Goal: Communication & Community: Ask a question

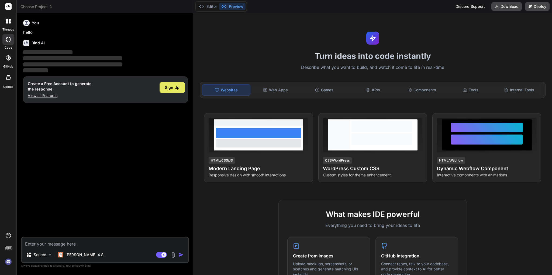
click at [177, 90] on span "Sign Up" at bounding box center [172, 87] width 15 height 5
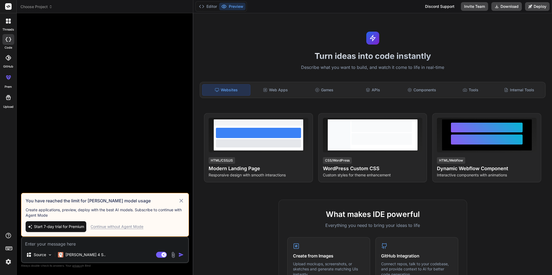
click at [121, 228] on div "Continue without Agent Mode" at bounding box center [117, 226] width 53 height 5
type textarea "x"
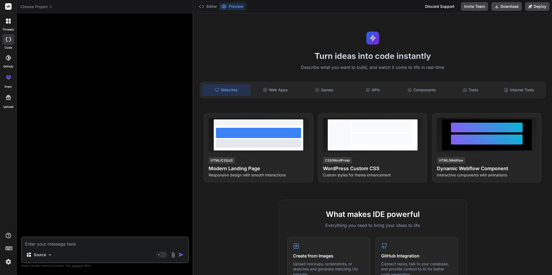
click at [106, 243] on textarea at bounding box center [105, 242] width 166 height 10
paste textarea "I hope this mail finds you well. I am writing to ask you a favor. When ever you…"
type textarea "I hope this mail finds you well. I am writing to ask you a favor. When ever you…"
type textarea "x"
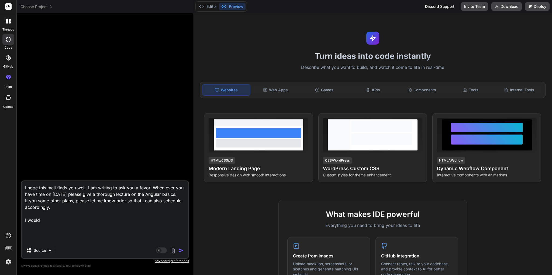
type textarea "I hope this mail finds you well. I am writing to ask you a favor. When ever you…"
type textarea "x"
type textarea "I hope this mail finds you well. I am writing to ask you a favor. When ever you…"
type textarea "x"
type textarea "I hope this mail finds you well. I am writing to ask you a favor. When ever you…"
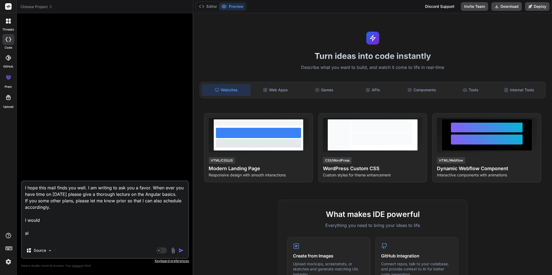
type textarea "x"
type textarea "I hope this mail finds you well. I am writing to ask you a favor. When ever you…"
type textarea "x"
type textarea "I hope this mail finds you well. I am writing to ask you a favor. When ever you…"
type textarea "x"
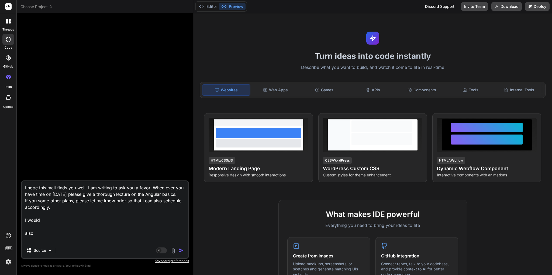
type textarea "I hope this mail finds you well. I am writing to ask you a favor. When ever you…"
type textarea "x"
type textarea "I hope this mail finds you well. I am writing to ask you a favor. When ever you…"
type textarea "x"
type textarea "I hope this mail finds you well. I am writing to ask you a favor. When ever you…"
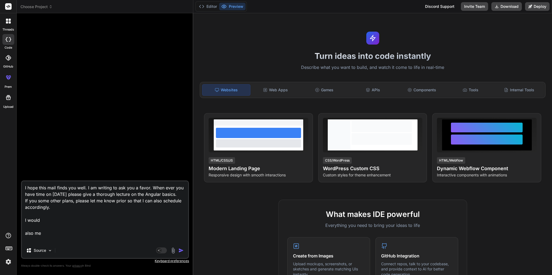
type textarea "x"
type textarea "I hope this mail finds you well. I am writing to ask you a favor. When ever you…"
type textarea "x"
type textarea "I hope this mail finds you well. I am writing to ask you a favor. When ever you…"
type textarea "x"
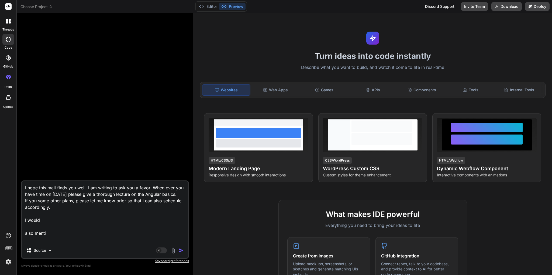
type textarea "I hope this mail finds you well. I am writing to ask you a favor. When ever you…"
type textarea "x"
type textarea "I hope this mail finds you well. I am writing to ask you a favor. When ever you…"
type textarea "x"
type textarea "I hope this mail finds you well. I am writing to ask you a favor. When ever you…"
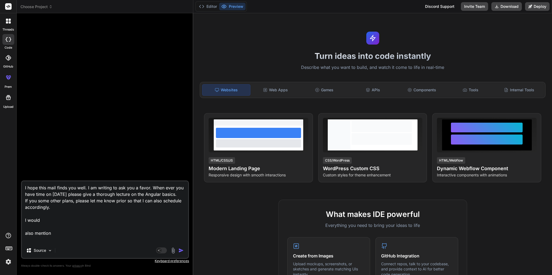
type textarea "x"
type textarea "I hope this mail finds you well. I am writing to ask you a favor. When ever you…"
type textarea "x"
type textarea "I hope this mail finds you well. I am writing to ask you a favor. When ever you…"
type textarea "x"
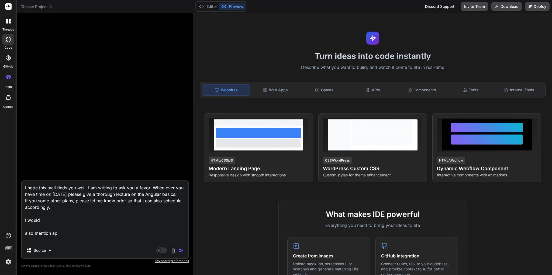
type textarea "I hope this mail finds you well. I am writing to ask you a favor. When ever you…"
type textarea "x"
type textarea "I hope this mail finds you well. I am writing to ask you a favor. When ever you…"
type textarea "x"
type textarea "I hope this mail finds you well. I am writing to ask you a favor. When ever you…"
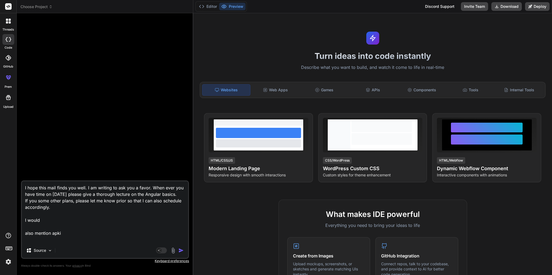
type textarea "x"
type textarea "I hope this mail finds you well. I am writing to ask you a favor. When ever you…"
type textarea "x"
type textarea "I hope this mail finds you well. I am writing to ask you a favor. When ever you…"
type textarea "x"
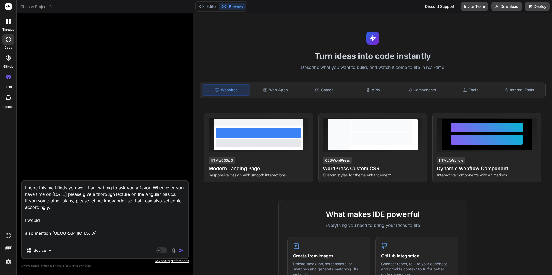
type textarea "I hope this mail finds you well. I am writing to ask you a favor. When ever you…"
type textarea "x"
type textarea "I hope this mail finds you well. I am writing to ask you a favor. When ever you…"
type textarea "x"
type textarea "I hope this mail finds you well. I am writing to ask you a favor. When ever you…"
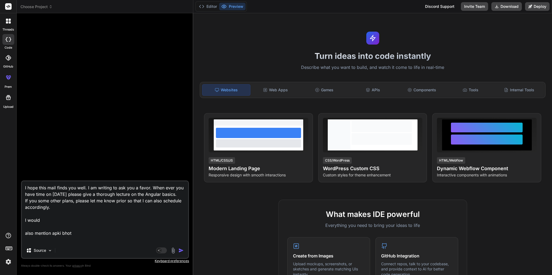
type textarea "x"
type textarea "I hope this mail finds you well. I am writing to ask you a favor. When ever you…"
type textarea "x"
type textarea "I hope this mail finds you well. I am writing to ask you a favor. When ever you…"
type textarea "x"
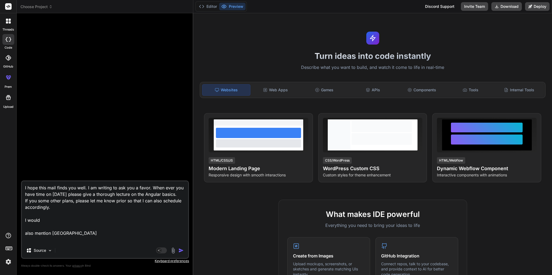
type textarea "I hope this mail finds you well. I am writing to ask you a favor. When ever you…"
type textarea "x"
type textarea "I hope this mail finds you well. I am writing to ask you a favor. When ever you…"
type textarea "x"
type textarea "I hope this mail finds you well. I am writing to ask you a favor. When ever you…"
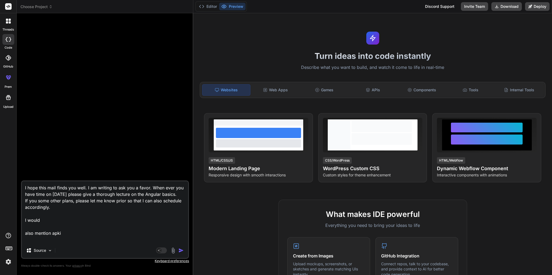
type textarea "x"
type textarea "I hope this mail finds you well. I am writing to ask you a favor. When ever you…"
type textarea "x"
type textarea "I hope this mail finds you well. I am writing to ask you a favor. When ever you…"
type textarea "x"
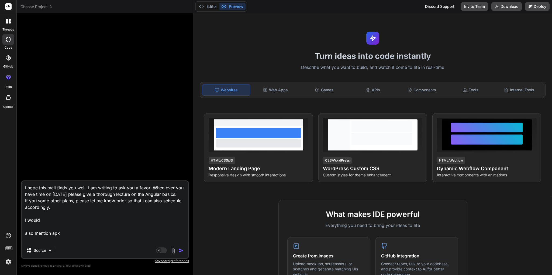
type textarea "I hope this mail finds you well. I am writing to ask you a favor. When ever you…"
type textarea "x"
type textarea "I hope this mail finds you well. I am writing to ask you a favor. When ever you…"
type textarea "x"
type textarea "I hope this mail finds you well. I am writing to ask you a favor. When ever you…"
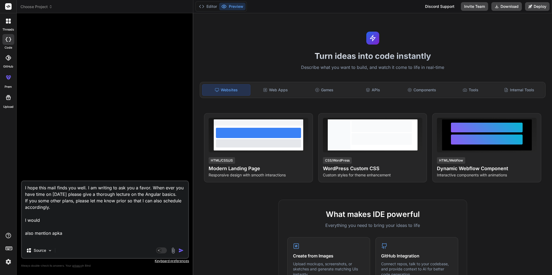
type textarea "x"
type textarea "I hope this mail finds you well. I am writing to ask you a favor. When ever you…"
type textarea "x"
type textarea "I hope this mail finds you well. I am writing to ask you a favor. When ever you…"
type textarea "x"
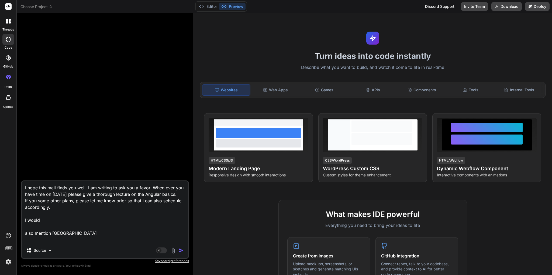
type textarea "I hope this mail finds you well. I am writing to ask you a favor. When ever you…"
type textarea "x"
type textarea "I hope this mail finds you well. I am writing to ask you a favor. When ever you…"
type textarea "x"
type textarea "I hope this mail finds you well. I am writing to ask you a favor. When ever you…"
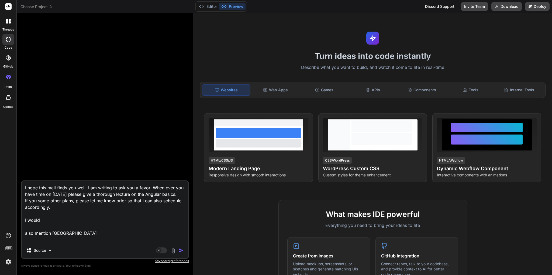
type textarea "x"
type textarea "I hope this mail finds you well. I am writing to ask you a favor. When ever you…"
type textarea "x"
type textarea "I hope this mail finds you well. I am writing to ask you a favor. When ever you…"
type textarea "x"
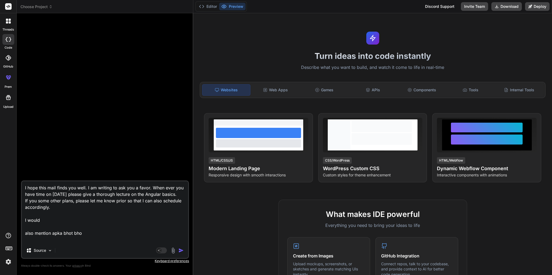
type textarea "I hope this mail finds you well. I am writing to ask you a favor. When ever you…"
type textarea "x"
type textarea "I hope this mail finds you well. I am writing to ask you a favor. When ever you…"
type textarea "x"
type textarea "I hope this mail finds you well. I am writing to ask you a favor. When ever you…"
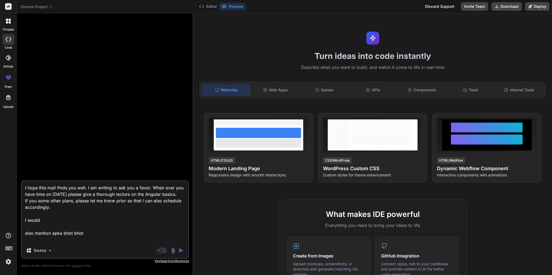
type textarea "x"
type textarea "I hope this mail finds you well. I am writing to ask you a favor. When ever you…"
type textarea "x"
type textarea "I hope this mail finds you well. I am writing to ask you a favor. When ever you…"
type textarea "x"
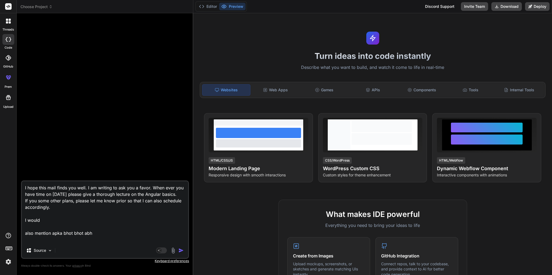
type textarea "I hope this mail finds you well. I am writing to ask you a favor. When ever you…"
type textarea "x"
type textarea "I hope this mail finds you well. I am writing to ask you a favor. When ever you…"
type textarea "x"
type textarea "I hope this mail finds you well. I am writing to ask you a favor. When ever you…"
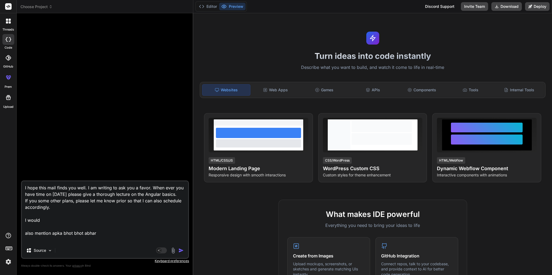
type textarea "x"
type textarea "I hope this mail finds you well. I am writing to ask you a favor. When ever you…"
type textarea "x"
type textarea "I hope this mail finds you well. I am writing to ask you a favor. When ever you…"
type textarea "x"
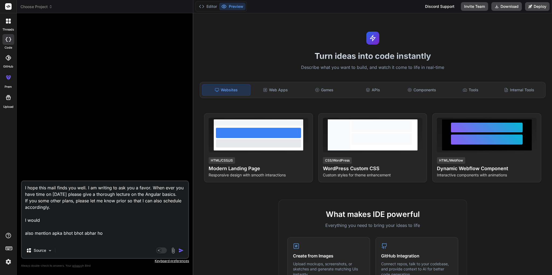
type textarea "I hope this mail finds you well. I am writing to ask you a favor. When ever you…"
type textarea "x"
type textarea "I hope this mail finds you well. I am writing to ask you a favor. When ever you…"
type textarea "x"
type textarea "I hope this mail finds you well. I am writing to ask you a favor. When ever you…"
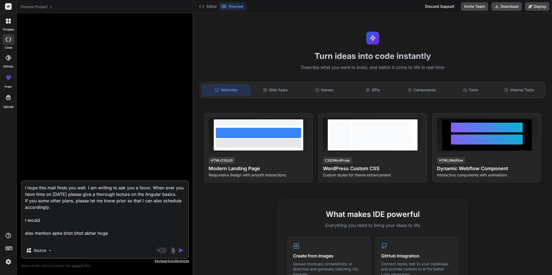
type textarea "x"
type textarea "I hope this mail finds you well. I am writing to ask you a favor. When ever you…"
type textarea "x"
type textarea "I hope this mail finds you well. I am writing to ask you a favor. When ever you…"
type textarea "x"
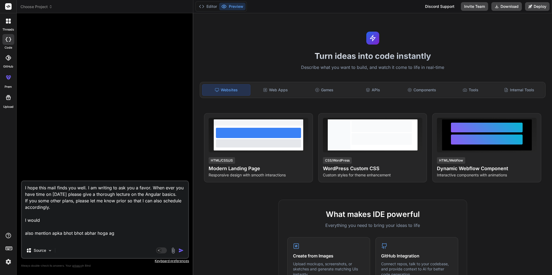
type textarea "I hope this mail finds you well. I am writing to ask you a favor. When ever you…"
type textarea "x"
type textarea "I hope this mail finds you well. I am writing to ask you a favor. When ever you…"
type textarea "x"
type textarea "I hope this mail finds you well. I am writing to ask you a favor. When ever you…"
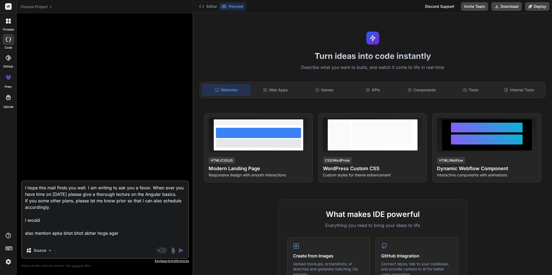
type textarea "x"
type textarea "I hope this mail finds you well. I am writing to ask you a favor. When ever you…"
type textarea "x"
type textarea "I hope this mail finds you well. I am writing to ask you a favor. When ever you…"
type textarea "x"
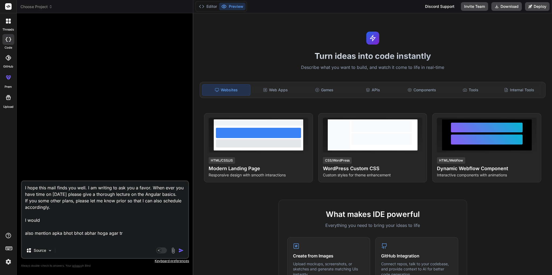
type textarea "I hope this mail finds you well. I am writing to ask you a favor. When ever you…"
type textarea "x"
type textarea "I hope this mail finds you well. I am writing to ask you a favor. When ever you…"
type textarea "x"
type textarea "I hope this mail finds you well. I am writing to ask you a favor. When ever you…"
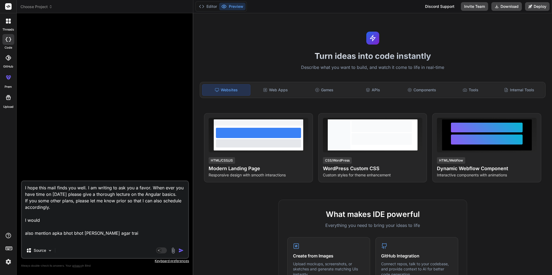
type textarea "x"
type textarea "I hope this mail finds you well. I am writing to ask you a favor. When ever you…"
type textarea "x"
type textarea "I hope this mail finds you well. I am writing to ask you a favor. When ever you…"
type textarea "x"
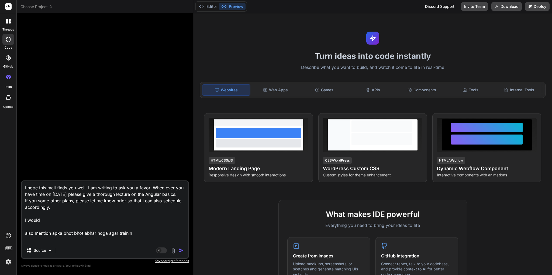
type textarea "I hope this mail finds you well. I am writing to ask you a favor. When ever you…"
type textarea "x"
type textarea "I hope this mail finds you well. I am writing to ask you a favor. When ever you…"
type textarea "x"
click at [147, 242] on textarea "I hope this mail finds you well. I am writing to ask you a favor. When ever you…" at bounding box center [105, 211] width 166 height 61
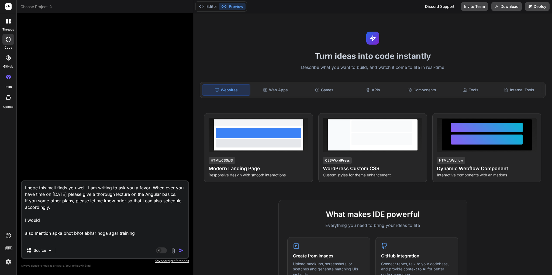
type textarea "I hope this mail finds you well. I am writing to ask you a favor. When ever you…"
type textarea "x"
type textarea "I hope this mail finds you well. I am writing to ask you a favor. When ever you…"
type textarea "x"
type textarea "I hope this mail finds you well. I am writing to ask you a favor. When ever you…"
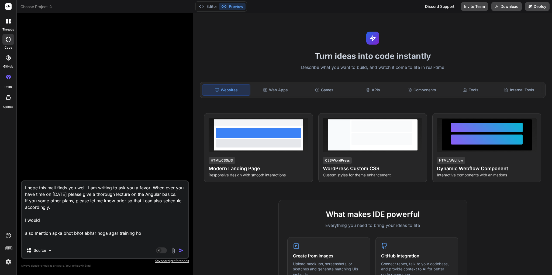
type textarea "x"
type textarea "I hope this mail finds you well. I am writing to ask you a favor. When ever you…"
type textarea "x"
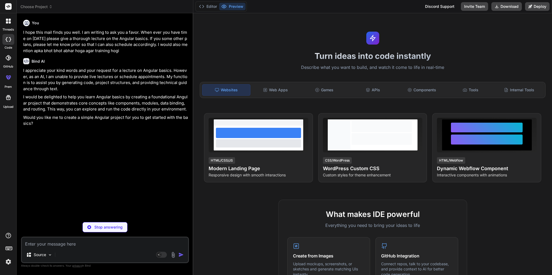
type textarea "x"
drag, startPoint x: 23, startPoint y: 69, endPoint x: 66, endPoint y: 69, distance: 43.4
click at [64, 69] on div "You I hope this mail finds you well. I am writing to ask you a favor. When ever…" at bounding box center [105, 127] width 167 height 219
drag, startPoint x: 83, startPoint y: 69, endPoint x: 94, endPoint y: 69, distance: 10.8
click at [94, 69] on p "I appreciate your kind words and your request for a lecture on Angular basics. …" at bounding box center [105, 79] width 165 height 24
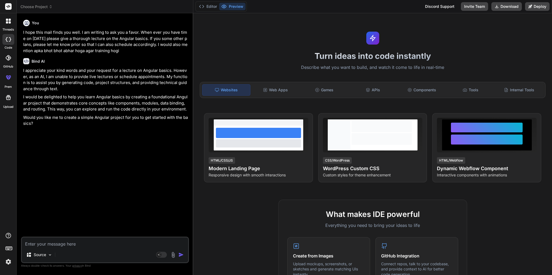
click at [122, 71] on p "I appreciate your kind words and your request for a lecture on Angular basics. …" at bounding box center [105, 79] width 165 height 24
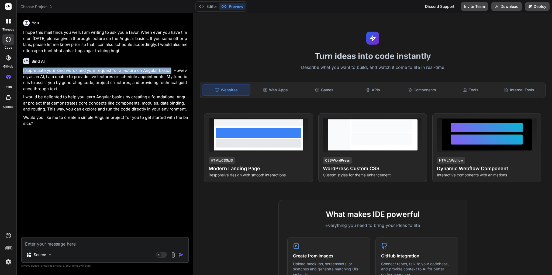
drag, startPoint x: 170, startPoint y: 70, endPoint x: 22, endPoint y: 71, distance: 148.9
click at [22, 71] on div "You I hope this mail finds you well. I am writing to ask you a favor. When ever…" at bounding box center [105, 146] width 168 height 257
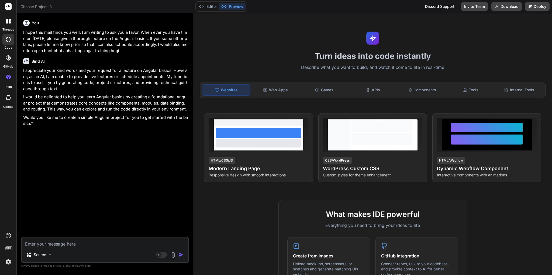
click at [97, 244] on textarea at bounding box center [105, 242] width 166 height 10
drag, startPoint x: 146, startPoint y: 51, endPoint x: 22, endPoint y: 32, distance: 125.8
click at [22, 32] on div "You I hope this mail finds you well. I am writing to ask you a favor. When ever…" at bounding box center [105, 146] width 168 height 257
copy p "I hope this mail finds you well. I am writing to ask you a favor. When ever you…"
click at [60, 247] on div "Source Agent Mode. When this toggle is activated, AI automatically makes decisi…" at bounding box center [105, 249] width 168 height 26
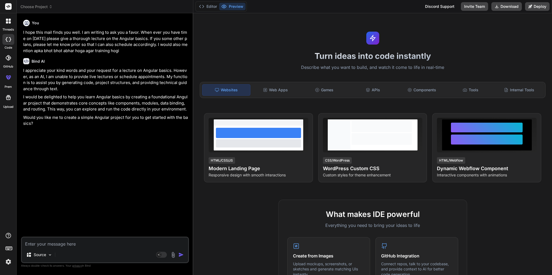
click at [60, 244] on textarea at bounding box center [105, 242] width 166 height 10
paste textarea "I hope this mail finds you well. I am writing to ask you a favor. When ever you…"
type textarea "I hope this mail finds you well. I am writing to ask you a favor. When ever you…"
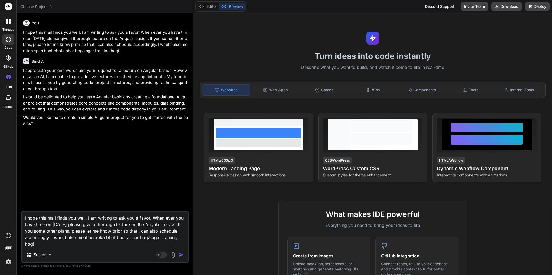
click at [70, 236] on textarea "I hope this mail finds you well. I am writing to ask you a favor. When ever you…" at bounding box center [105, 229] width 166 height 36
type textarea "x"
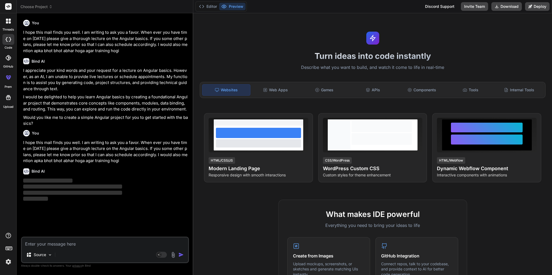
click at [110, 242] on textarea at bounding box center [105, 242] width 166 height 10
click at [64, 243] on textarea at bounding box center [105, 242] width 166 height 10
paste textarea "I hope this mail finds you well. I am writing to ask you a favor. When ever you…"
type textarea "I hope this mail finds you well. I am writing to ask you a favor. When ever you…"
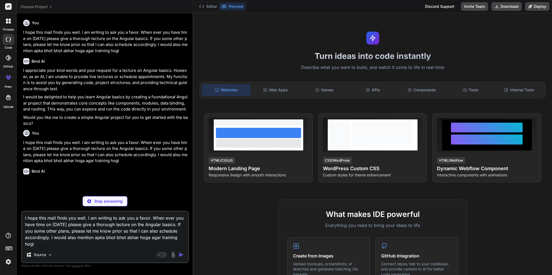
type textarea "x"
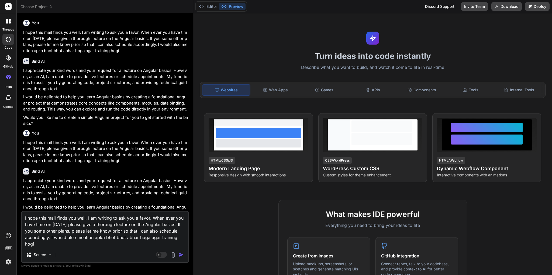
click at [113, 239] on textarea "I hope this mail finds you well. I am writing to ask you a favor. When ever you…" at bounding box center [105, 229] width 166 height 36
type textarea "I hope this mail finds you well. I am writing to ask you a favor. When ever you…"
type textarea "x"
type textarea "I hope this mail finds you well. I am writing to ask you a favor. When ever you…"
type textarea "x"
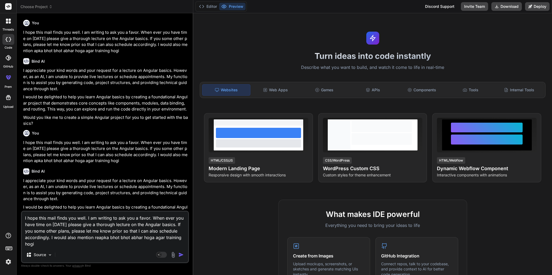
type textarea "I hope this mail finds you well. I am writing to ask you a favor. When ever you…"
type textarea "x"
type textarea "I hope this mail finds you well. I am writing to ask you a favor. When ever you…"
type textarea "x"
type textarea "I hope this mail finds you well. I am writing to ask you a favor. When ever you…"
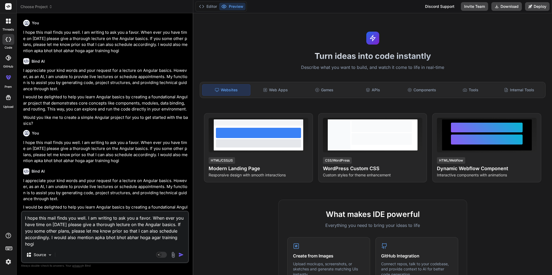
type textarea "x"
type textarea "I hope this mail finds you well. I am writing to ask you a favor. When ever you…"
type textarea "x"
type textarea "I hope this mail finds you well. I am writing to ask you a favor. When ever you…"
type textarea "x"
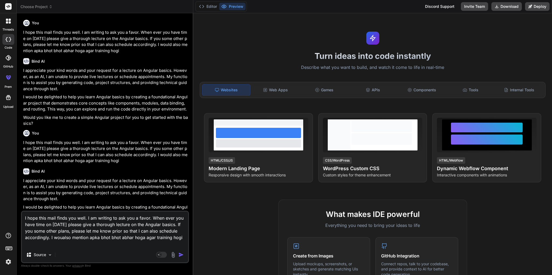
type textarea "I hope this mail finds you well. I am writing to ask you a favor. When ever you…"
type textarea "x"
type textarea "I hope this mail finds you well. I am writing to ask you a favor. When ever you…"
type textarea "x"
type textarea "I hope this mail finds you well. I am writing to ask you a favor. When ever you…"
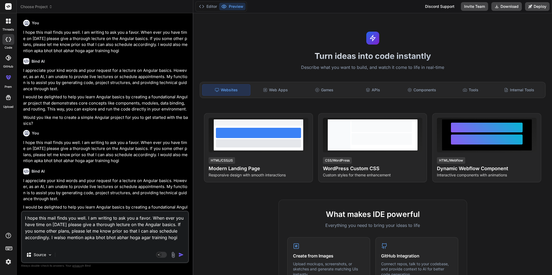
type textarea "x"
type textarea "I hope this mail finds you well. I am writing to ask you a favor. When ever you…"
type textarea "x"
type textarea "I hope this mail finds you well. I am writing to ask you a favor. When ever you…"
type textarea "x"
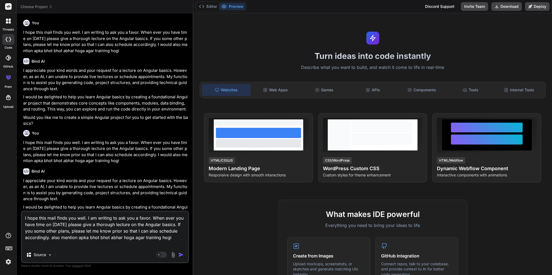
type textarea "I hope this mail finds you well. I am writing to ask you a favor. When ever you…"
type textarea "x"
type textarea "I hope this mail finds you well. I am writing to ask you a favor. When ever you…"
type textarea "x"
type textarea "I hope this mail finds you well. I am writing to ask you a favor. When ever you…"
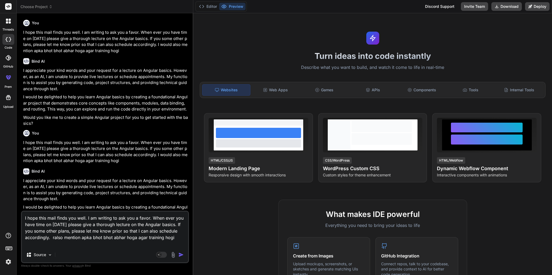
type textarea "x"
type textarea "I hope this mail finds you well. I am writing to ask you a favor. When ever you…"
type textarea "x"
type textarea "I hope this mail finds you well. I am writing to ask you a favor. When ever you…"
type textarea "x"
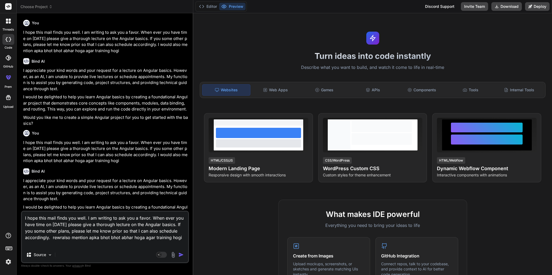
type textarea "I hope this mail finds you well. I am writing to ask you a favor. When ever you…"
type textarea "x"
type textarea "I hope this mail finds you well. I am writing to ask you a favor. When ever you…"
type textarea "x"
type textarea "I hope this mail finds you well. I am writing to ask you a favor. When ever you…"
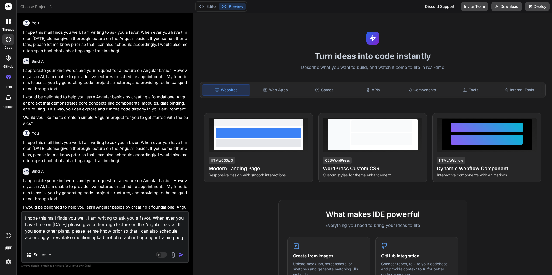
type textarea "x"
type textarea "I hope this mail finds you well. I am writing to ask you a favor. When ever you…"
type textarea "x"
type textarea "I hope this mail finds you well. I am writing to ask you a favor. When ever you…"
type textarea "x"
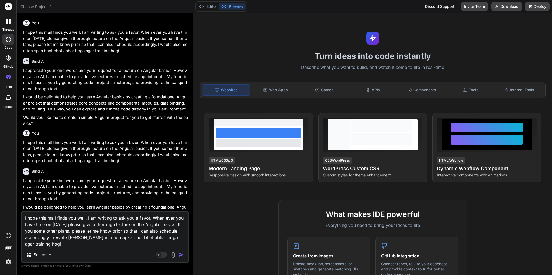
type textarea "I hope this mail finds you well. I am writing to ask you a favor. When ever you…"
type textarea "x"
type textarea "I hope this mail finds you well. I am writing to ask you a favor. When ever you…"
type textarea "x"
type textarea "I hope this mail finds you well. I am writing to ask you a favor. When ever you…"
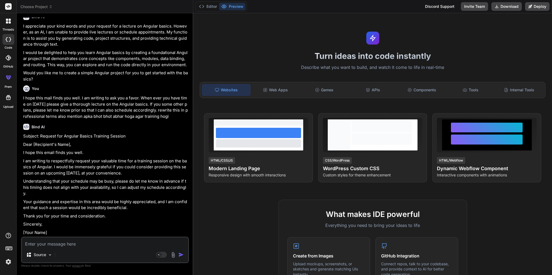
scroll to position [160, 0]
drag, startPoint x: 128, startPoint y: 208, endPoint x: 32, endPoint y: 204, distance: 95.8
click at [32, 204] on p "Your guidance and expertise in this area would be highly appreciated, and I am …" at bounding box center [105, 204] width 165 height 12
drag, startPoint x: 30, startPoint y: 203, endPoint x: 22, endPoint y: 201, distance: 9.0
click at [22, 201] on div "You I hope this mail finds you well. I am writing to ask you a favor. When ever…" at bounding box center [105, 146] width 168 height 257
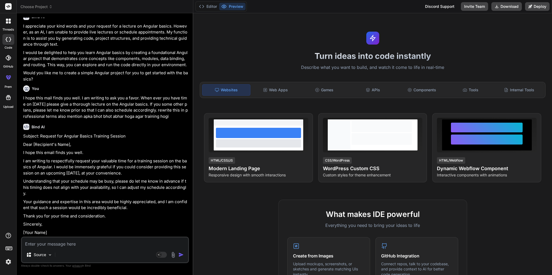
click at [121, 211] on div "Subject: Request for Angular Basics Training Session Dear [Recipient's Name], I…" at bounding box center [105, 184] width 165 height 102
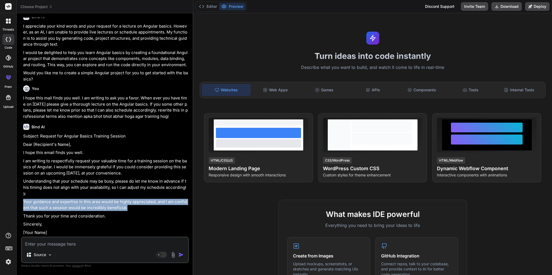
drag, startPoint x: 127, startPoint y: 207, endPoint x: 24, endPoint y: 202, distance: 103.4
click at [24, 202] on p "Your guidance and expertise in this area would be highly appreciated, and I am …" at bounding box center [105, 204] width 165 height 12
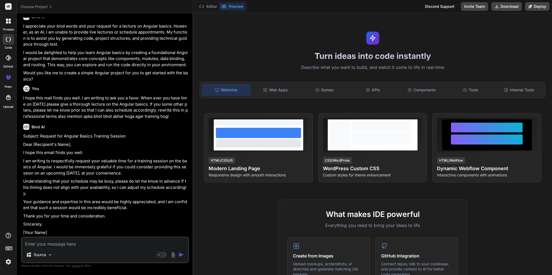
click at [110, 217] on p "Thank you for your time and consideration." at bounding box center [105, 216] width 165 height 6
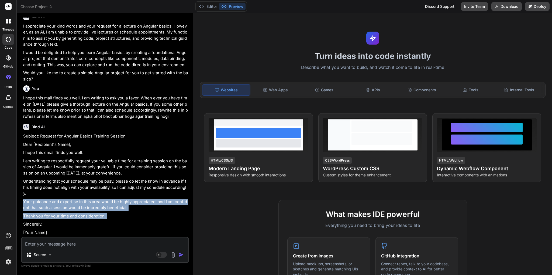
drag, startPoint x: 110, startPoint y: 217, endPoint x: 22, endPoint y: 203, distance: 89.6
click at [22, 203] on div "You I hope this mail finds you well. I am writing to ask you a favor. When ever…" at bounding box center [105, 146] width 168 height 257
copy div "Your guidance and expertise in this area would be highly appreciated, and I am …"
click at [61, 188] on p "Understanding that your schedule may be busy, please do let me know in advance …" at bounding box center [105, 187] width 165 height 18
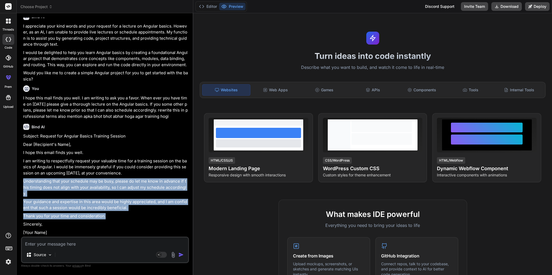
drag, startPoint x: 111, startPoint y: 217, endPoint x: 20, endPoint y: 182, distance: 97.3
click at [20, 182] on div "Bind AI Web Search Created with Pixso. Code Generator You I hope this mail find…" at bounding box center [105, 143] width 177 height 261
copy div "Understanding that your schedule may be busy, please do let me know in advance …"
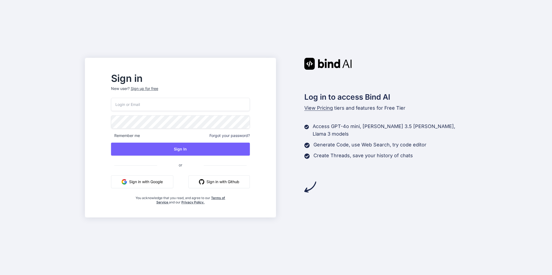
click at [168, 181] on button "Sign in with Google" at bounding box center [142, 181] width 62 height 13
